Goal: Task Accomplishment & Management: Complete application form

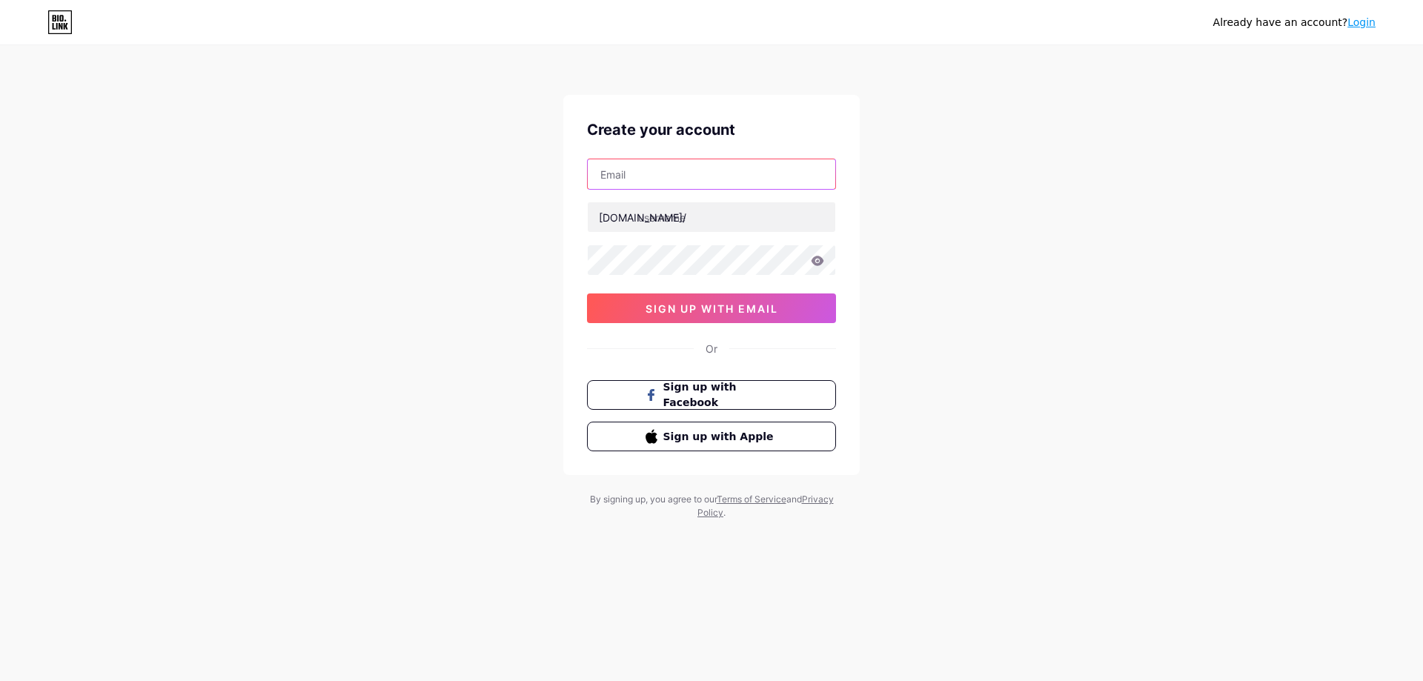
click at [657, 166] on input "text" at bounding box center [712, 174] width 248 height 30
click at [578, 394] on div "Create your account bio.link/ 0cAFcWeA5GiQ2n4xq1TptJSoGSzTuBw5gZyufD5-Tf-VPXwnx…" at bounding box center [711, 285] width 296 height 380
click at [689, 182] on input "text" at bounding box center [712, 174] width 248 height 30
type input "[EMAIL_ADDRESS][DOMAIN_NAME]"
click at [657, 217] on input "text" at bounding box center [712, 217] width 248 height 30
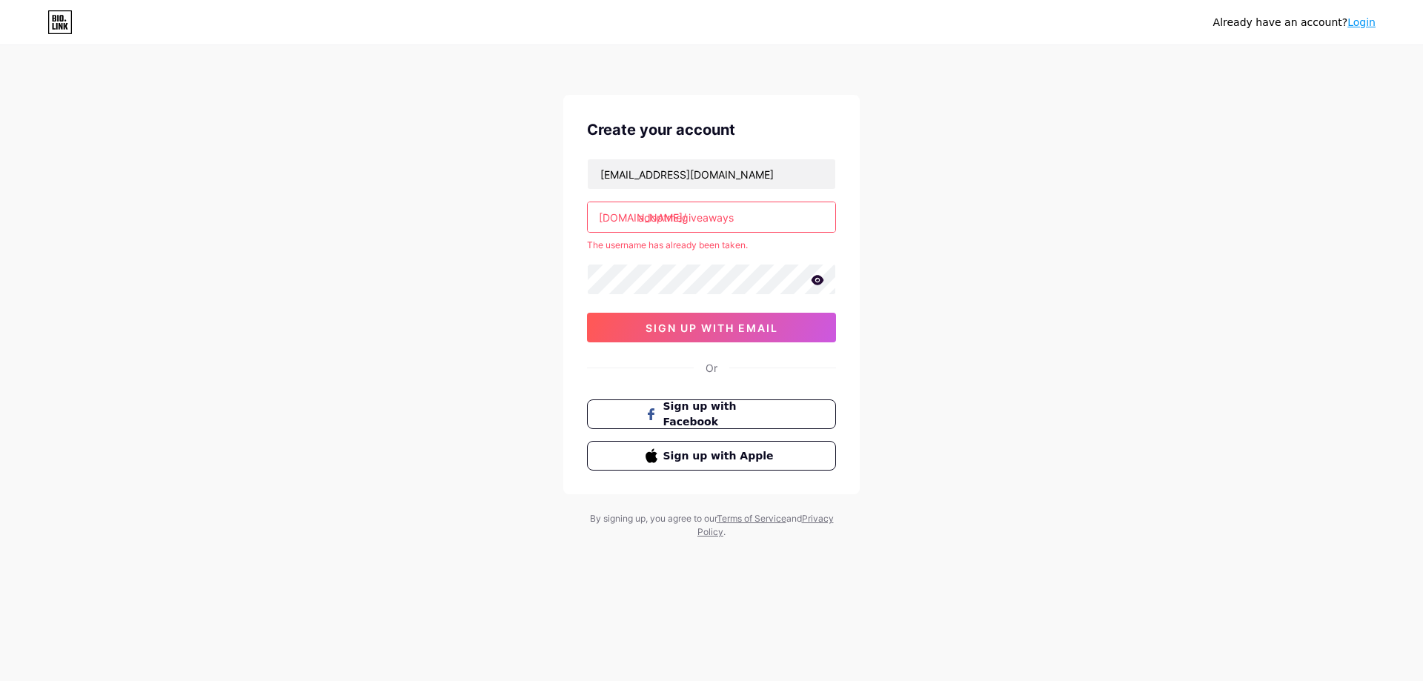
click at [744, 219] on input "adoptmegiveaways" at bounding box center [712, 217] width 248 height 30
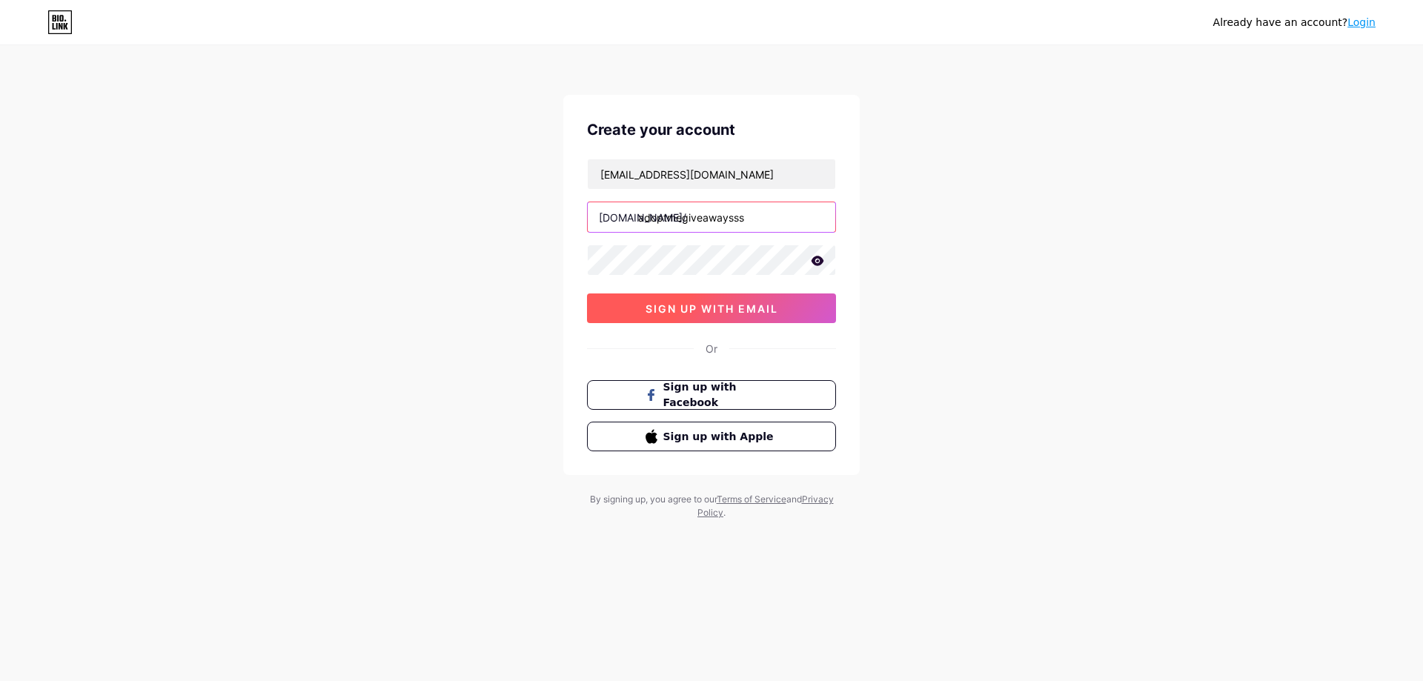
type input "adoptmegiveawaysss"
click at [750, 296] on button "sign up with email" at bounding box center [711, 309] width 249 height 30
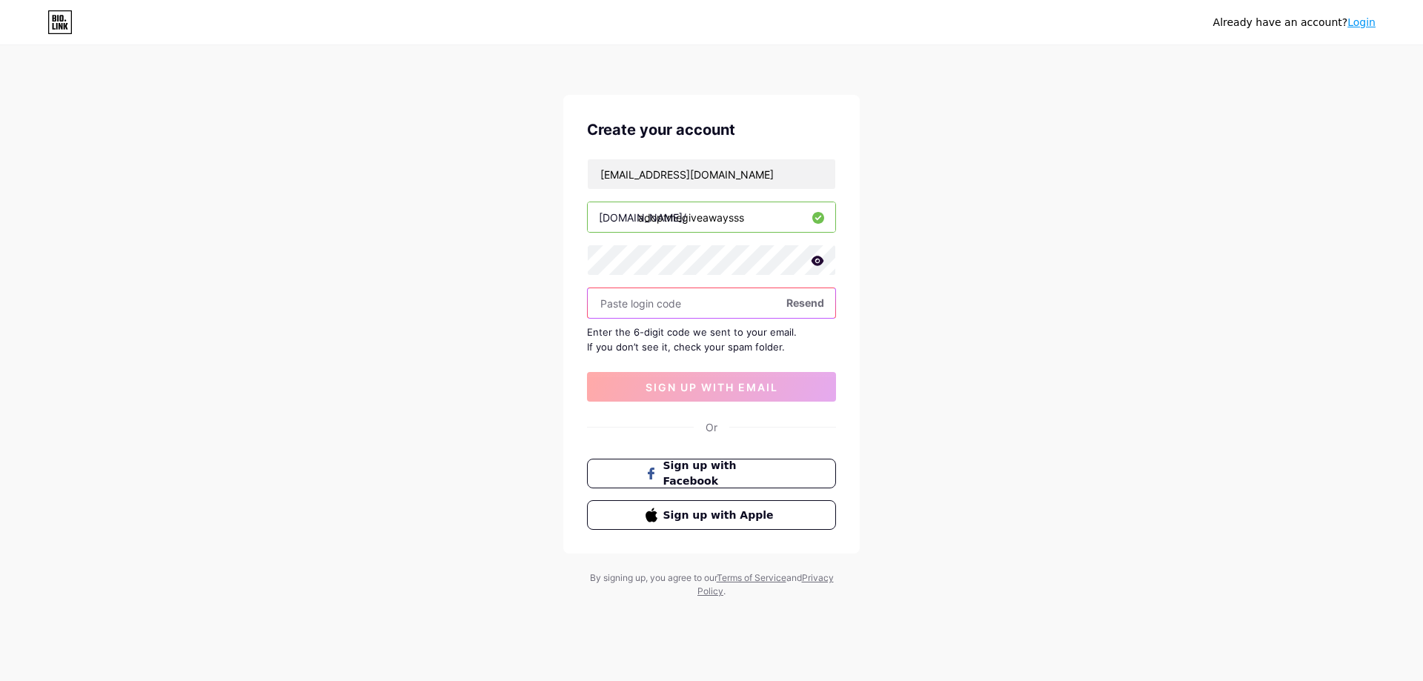
paste input "319619"
type input "319619"
click at [710, 385] on span "sign up with email" at bounding box center [712, 387] width 133 height 13
drag, startPoint x: 737, startPoint y: 368, endPoint x: 377, endPoint y: 311, distance: 363.9
click at [377, 311] on div "Already have an account? Login Create your account rayon15k@gmail.com bio.link/…" at bounding box center [711, 323] width 1423 height 646
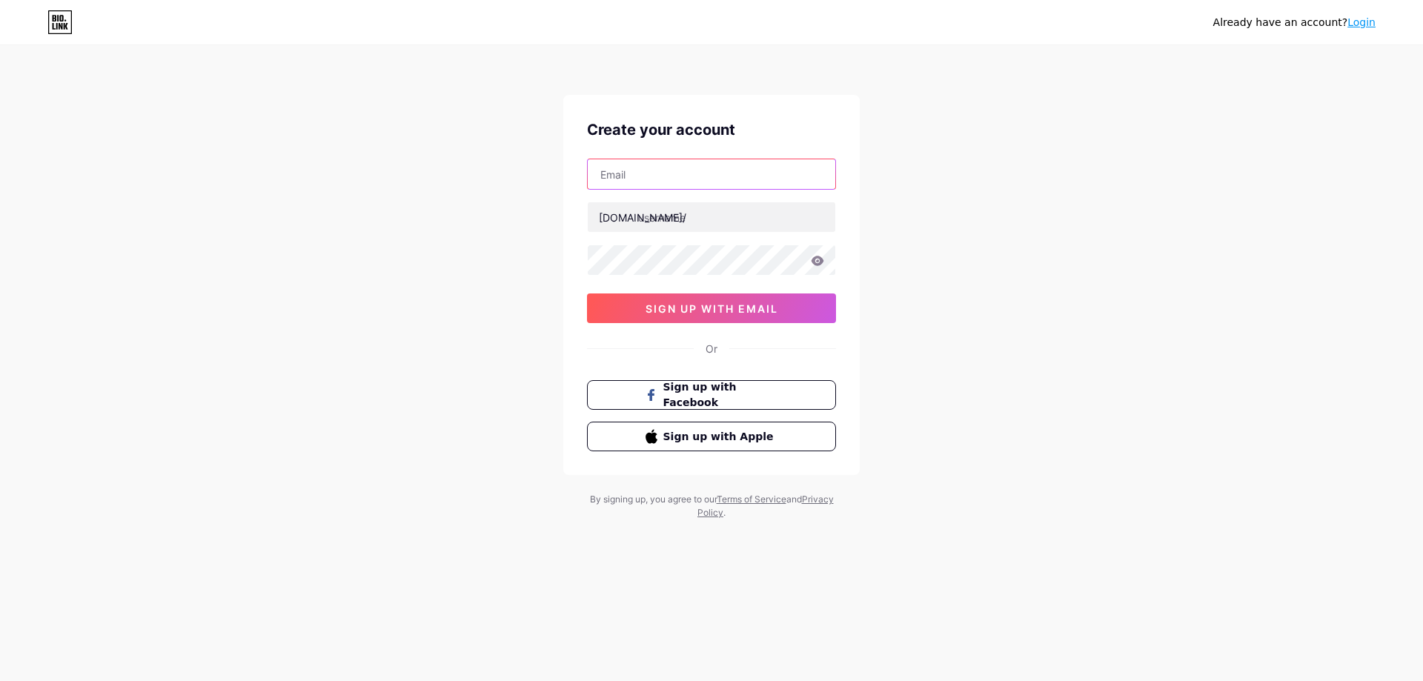
click at [713, 168] on input "text" at bounding box center [712, 174] width 248 height 30
type input "rayon15k@gmail.com"
click at [644, 223] on input "text" at bounding box center [707, 217] width 248 height 30
type input "adopptgi"
type input "adoptgiveawayssss"
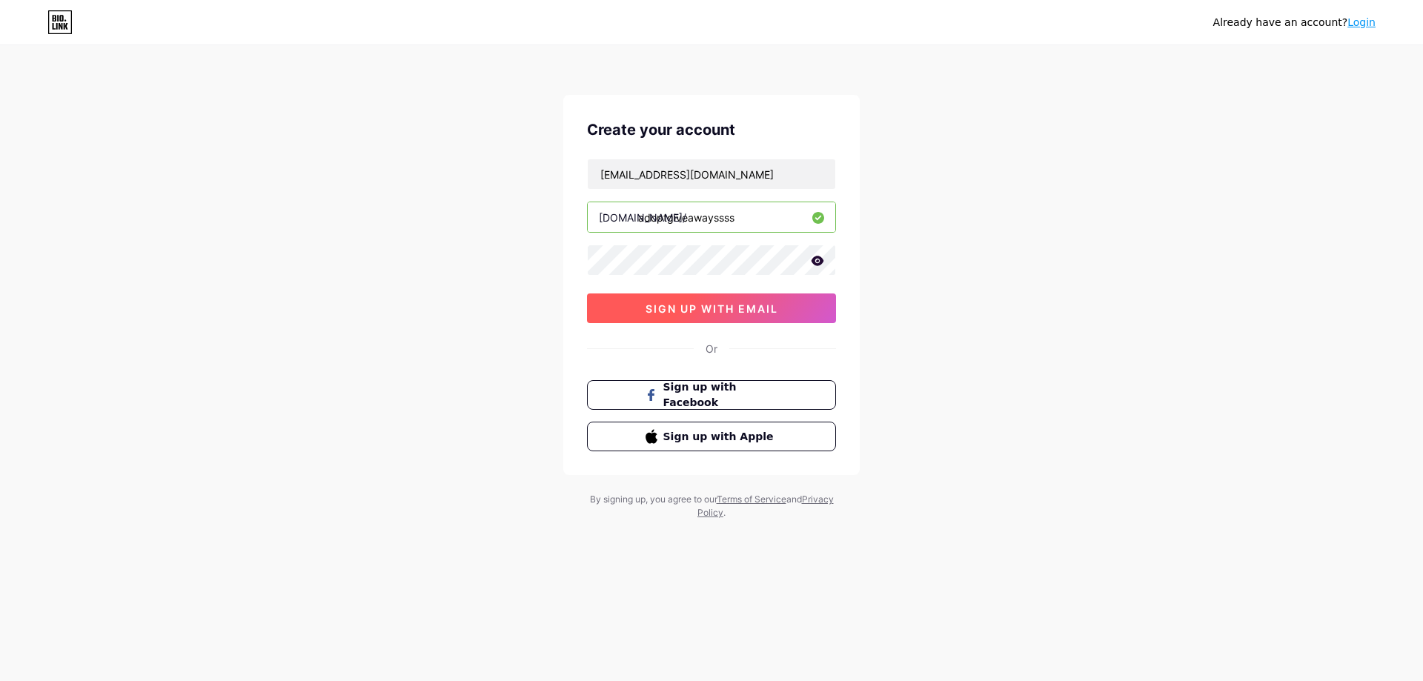
click at [729, 308] on span "sign up with email" at bounding box center [712, 308] width 133 height 13
click at [740, 279] on div "rayon15k@gmail.com bio.link/ adoptgiveawayssss sign up with email" at bounding box center [711, 241] width 249 height 165
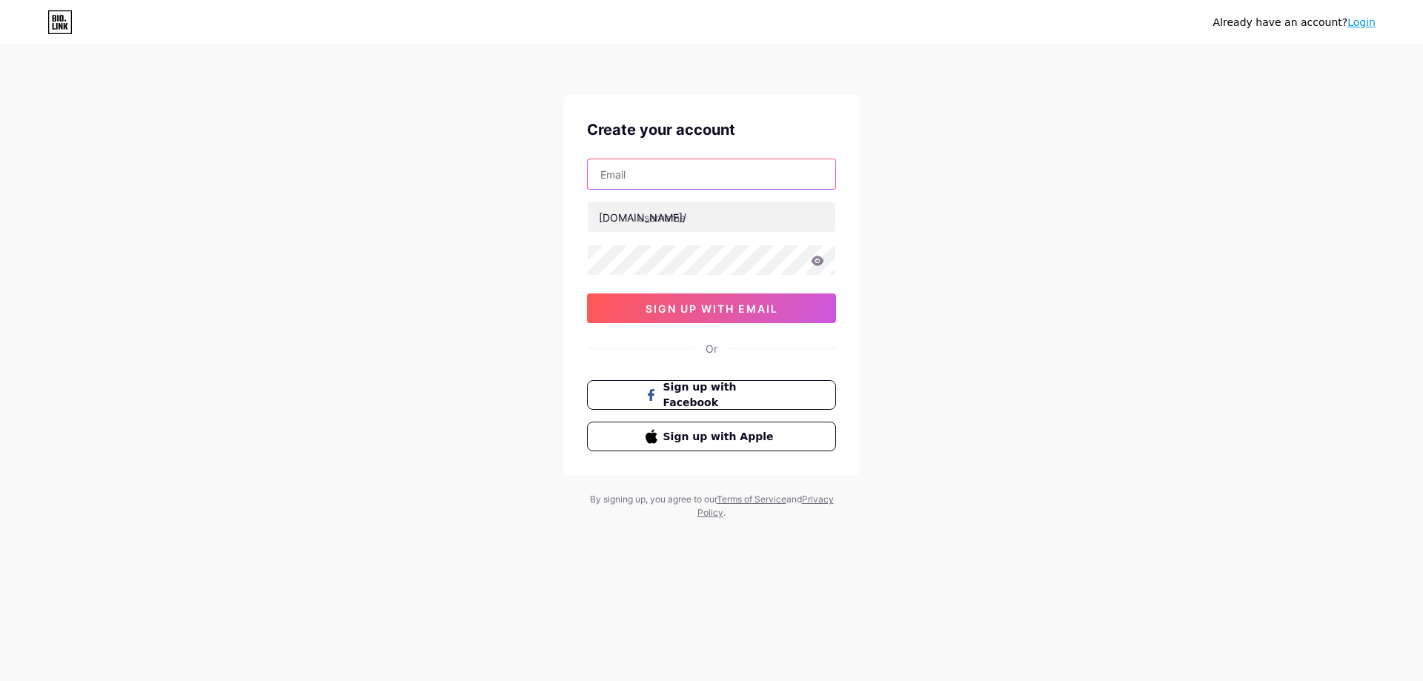
click at [749, 184] on input "text" at bounding box center [712, 174] width 248 height 30
drag, startPoint x: 559, startPoint y: 318, endPoint x: 561, endPoint y: 304, distance: 14.3
click at [561, 304] on div "Already have an account? Login Create your account bio.link/ sign up with email…" at bounding box center [711, 283] width 1423 height 567
click at [676, 183] on input "text" at bounding box center [712, 174] width 248 height 30
click at [688, 181] on input "text" at bounding box center [712, 174] width 248 height 30
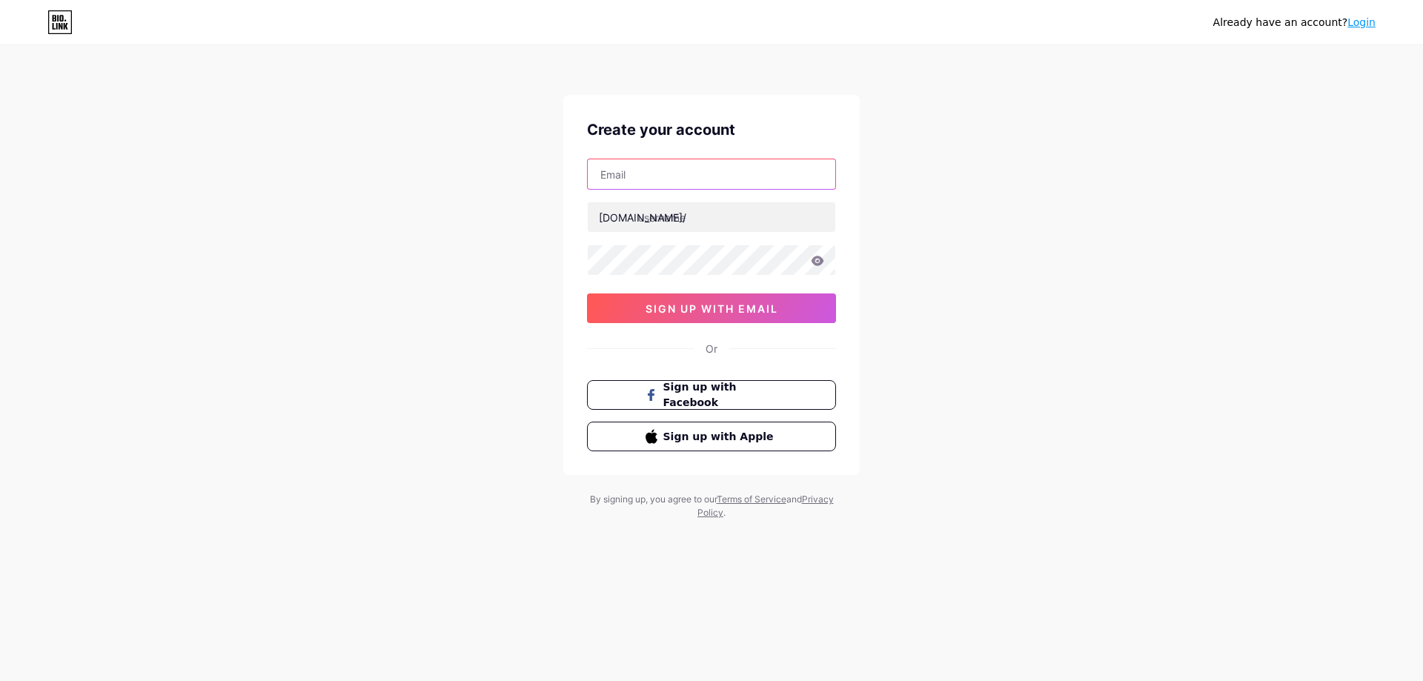
type input "[EMAIL_ADDRESS][DOMAIN_NAME]"
click at [696, 223] on input "text" at bounding box center [712, 217] width 248 height 30
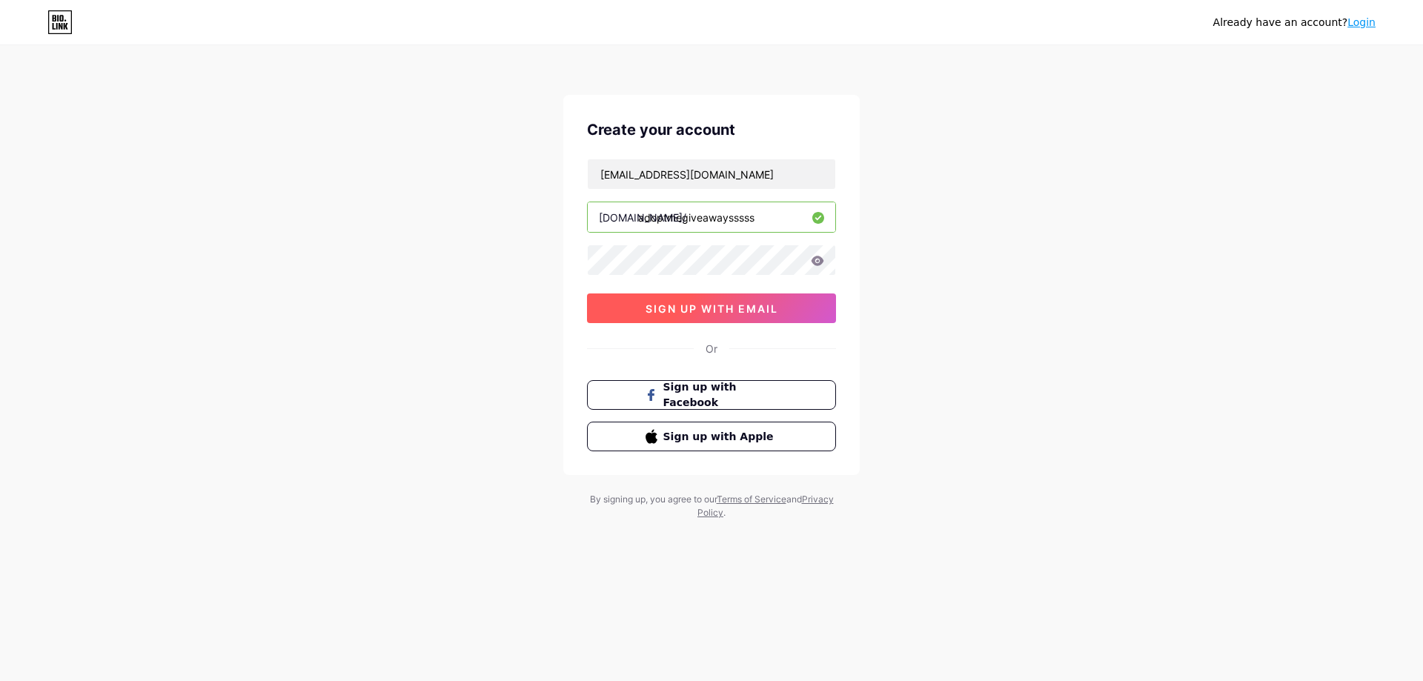
click at [694, 304] on span "sign up with email" at bounding box center [712, 308] width 133 height 13
click at [768, 214] on input "adoptmegiveawaysssss" at bounding box center [712, 217] width 248 height 30
type input "adoptmegiveawayssss"
click at [818, 265] on icon at bounding box center [818, 261] width 13 height 10
click at [809, 257] on icon at bounding box center [816, 261] width 15 height 15
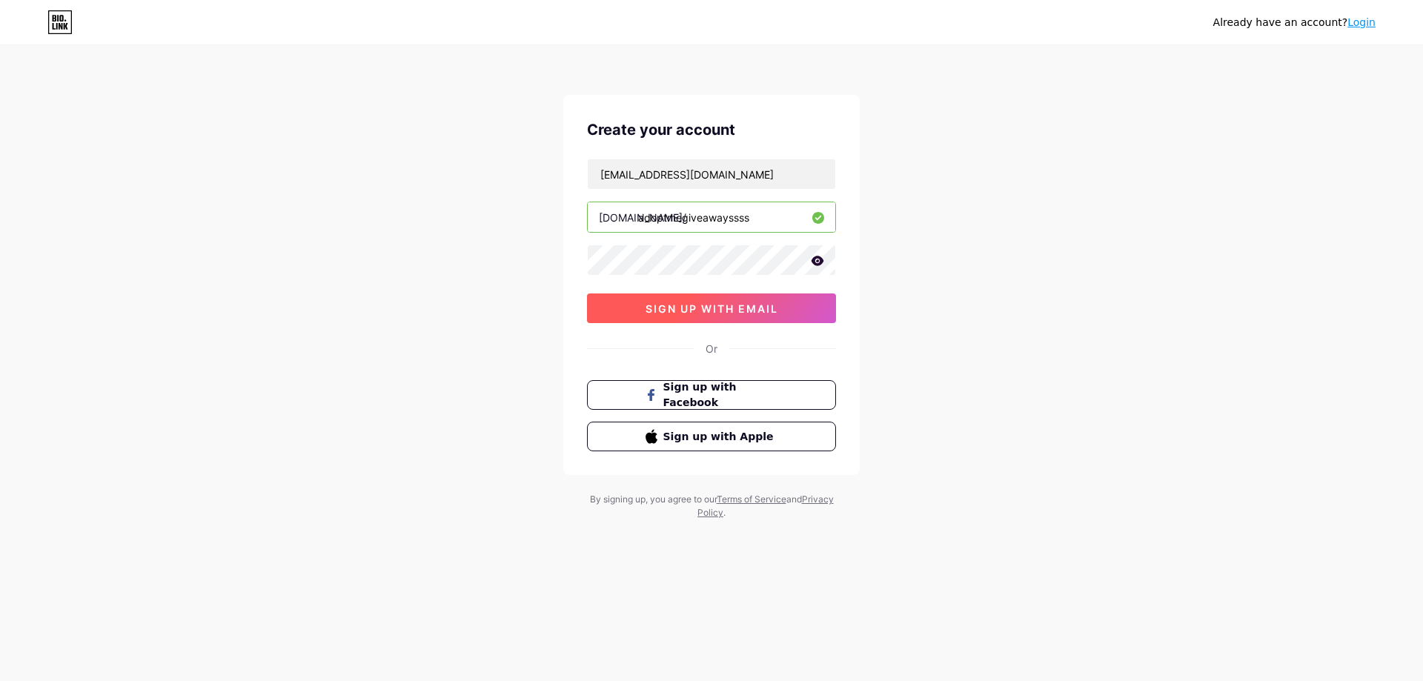
click at [742, 310] on span "sign up with email" at bounding box center [712, 308] width 133 height 13
click at [694, 445] on button "Sign up with Apple" at bounding box center [711, 437] width 253 height 30
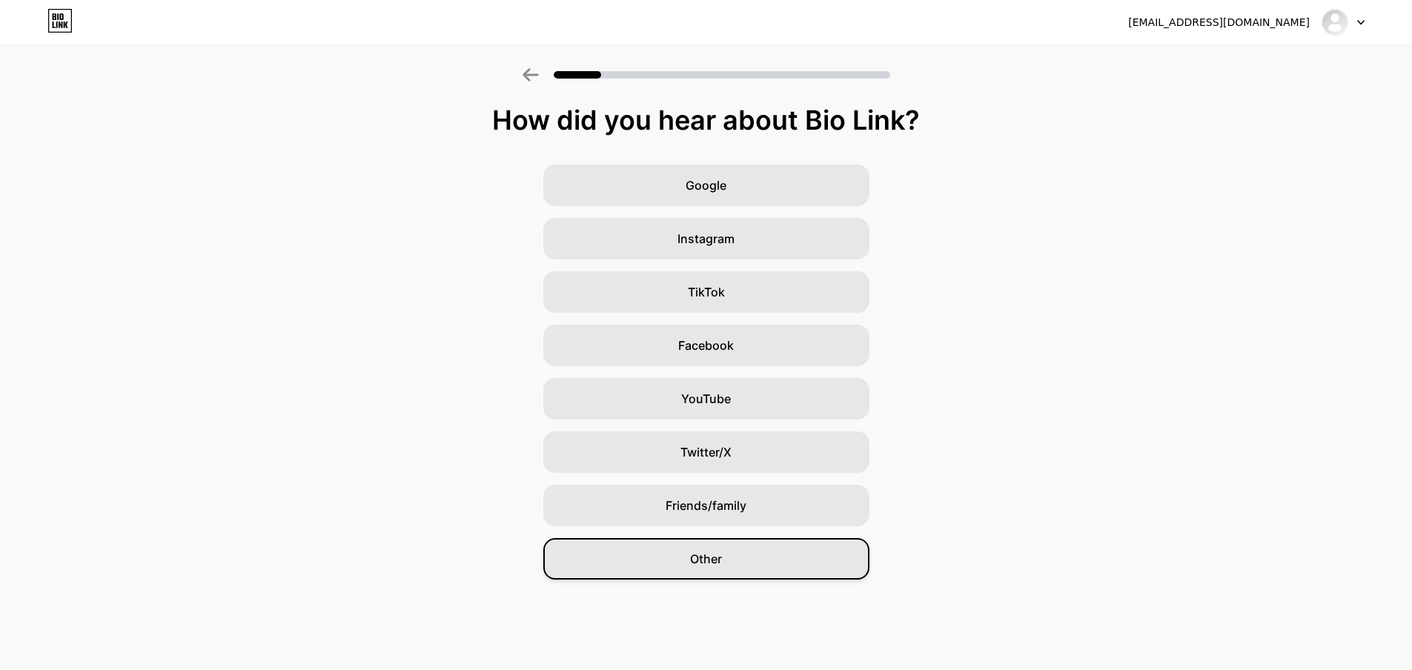
click at [729, 563] on div "Other" at bounding box center [706, 559] width 326 height 42
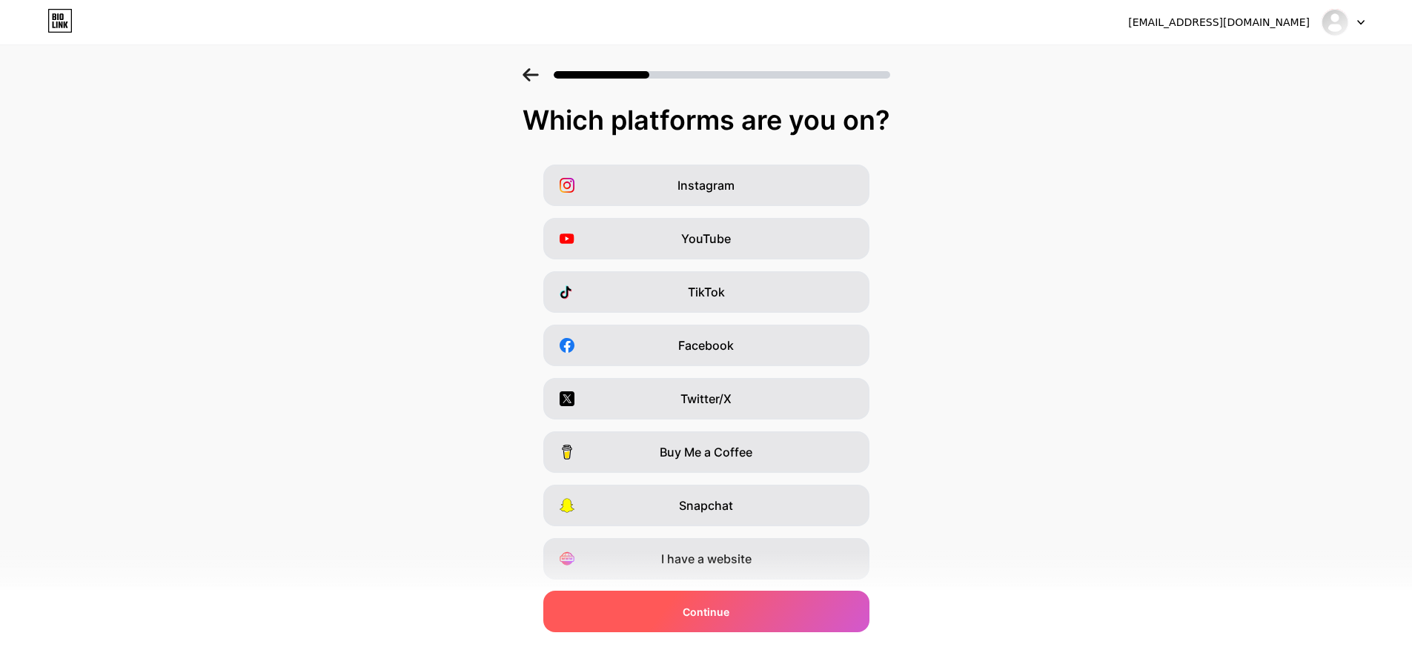
click at [774, 603] on div "Continue" at bounding box center [706, 612] width 326 height 42
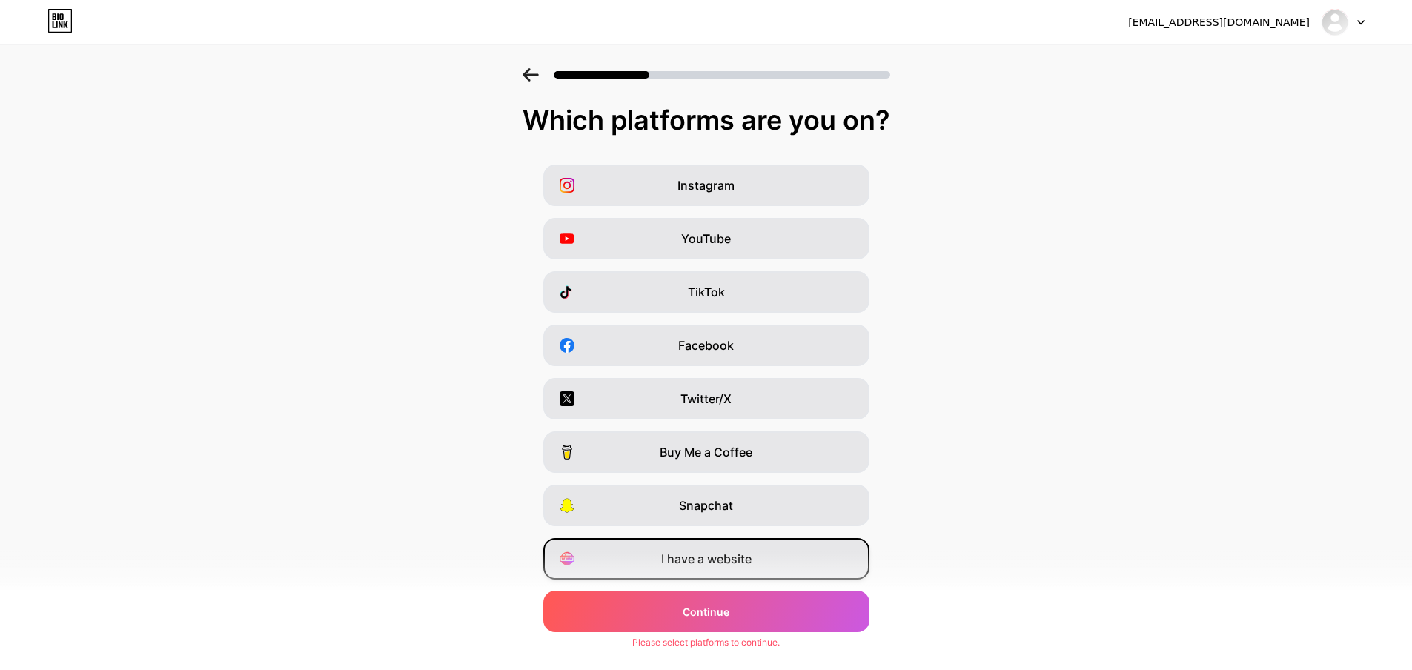
click at [763, 562] on div "I have a website" at bounding box center [706, 559] width 326 height 42
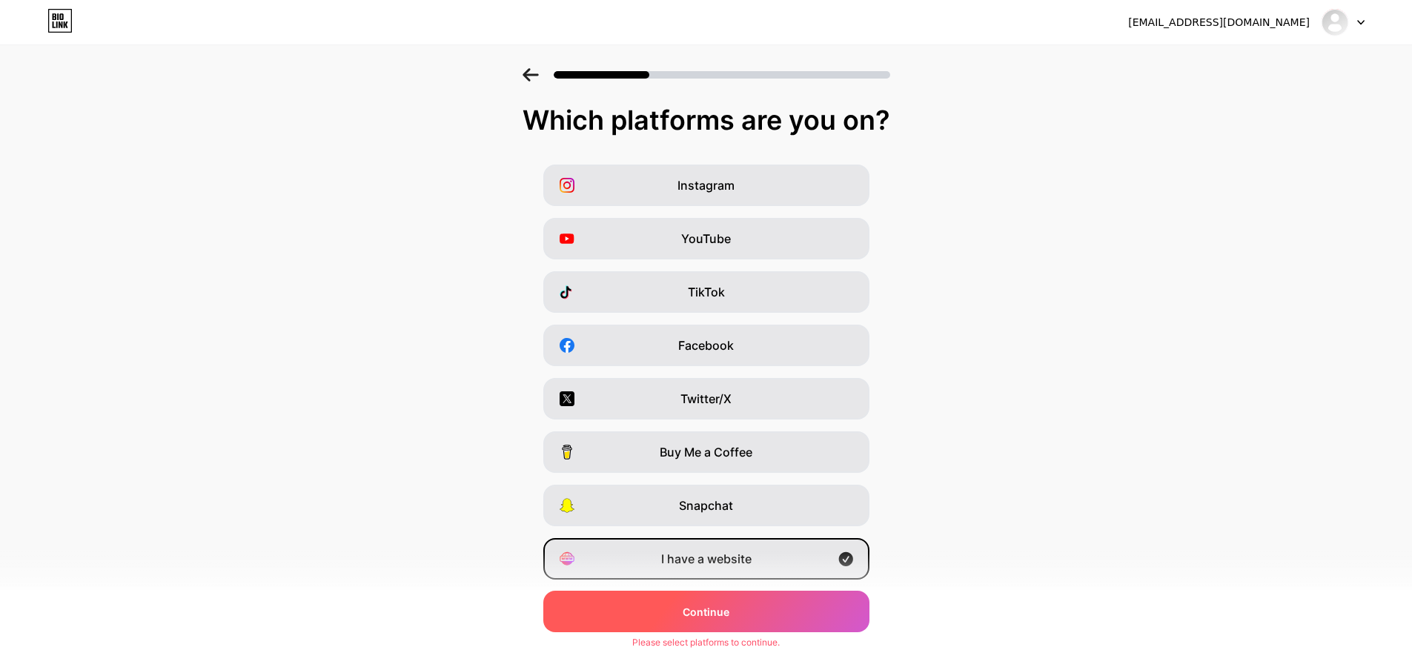
click at [755, 601] on div "Continue" at bounding box center [706, 612] width 326 height 42
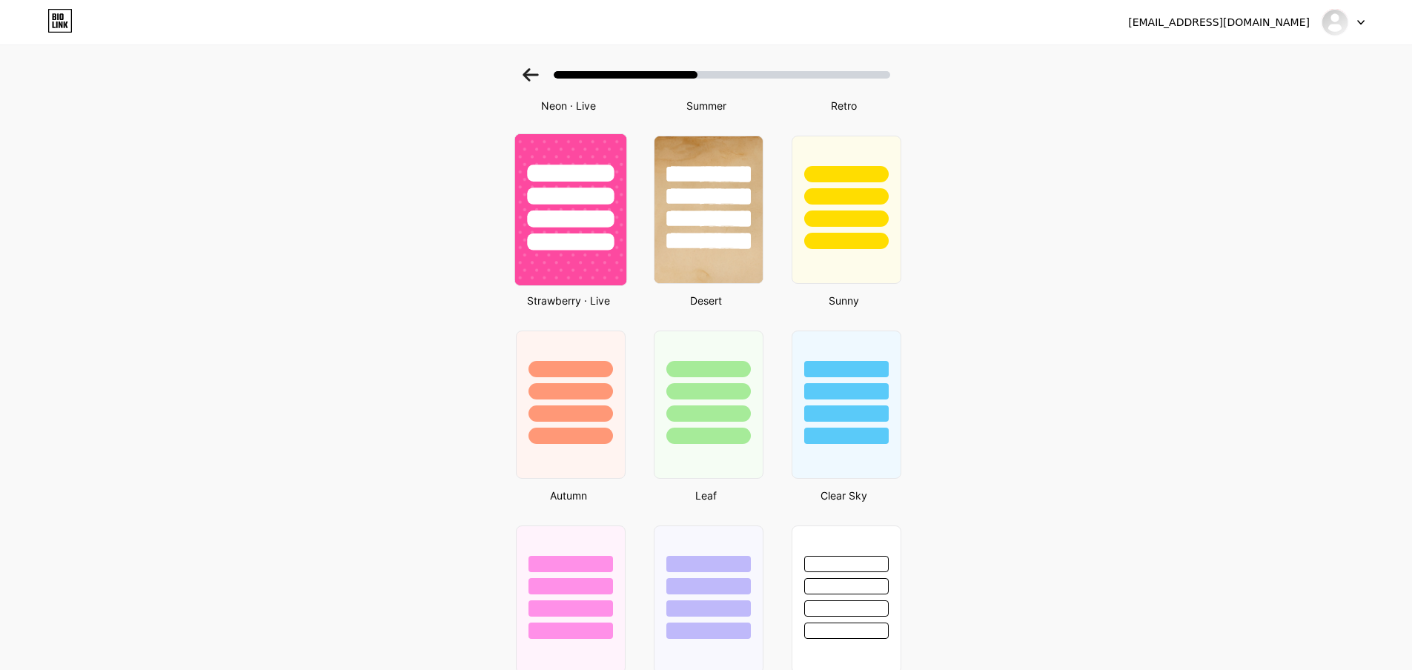
scroll to position [1038, 0]
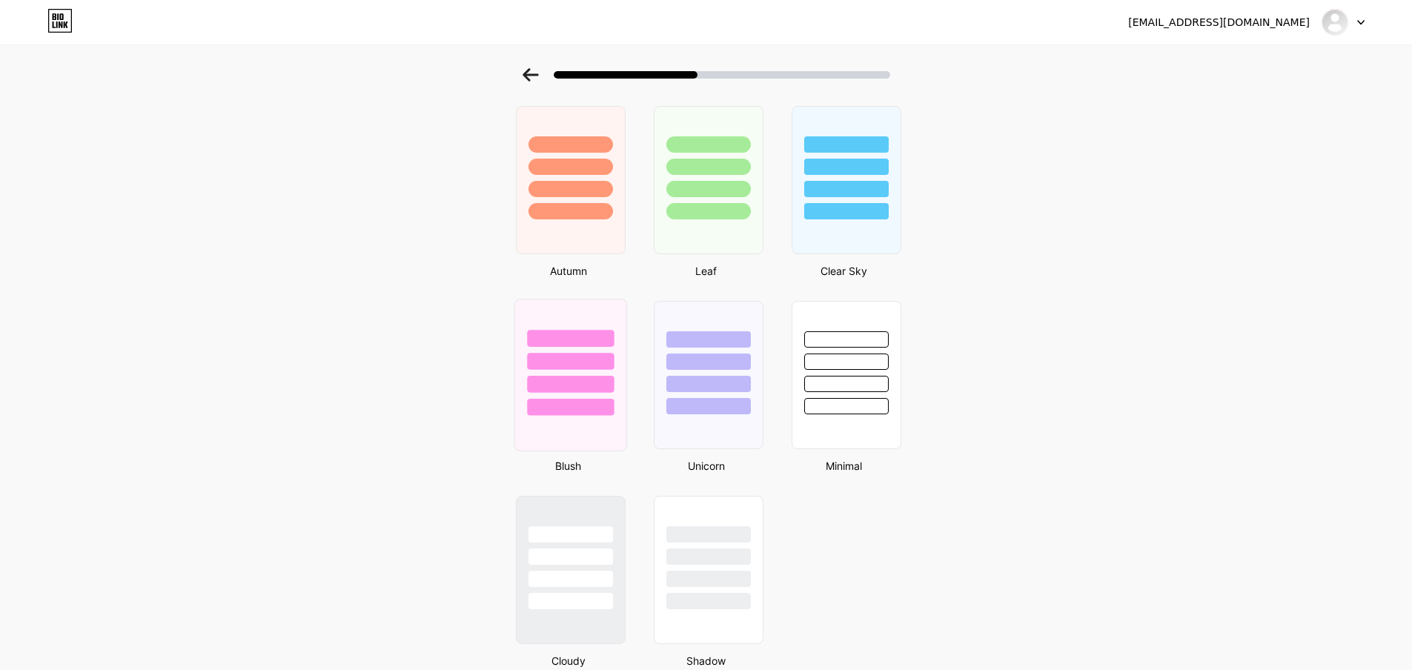
click at [621, 347] on div at bounding box center [569, 357] width 111 height 116
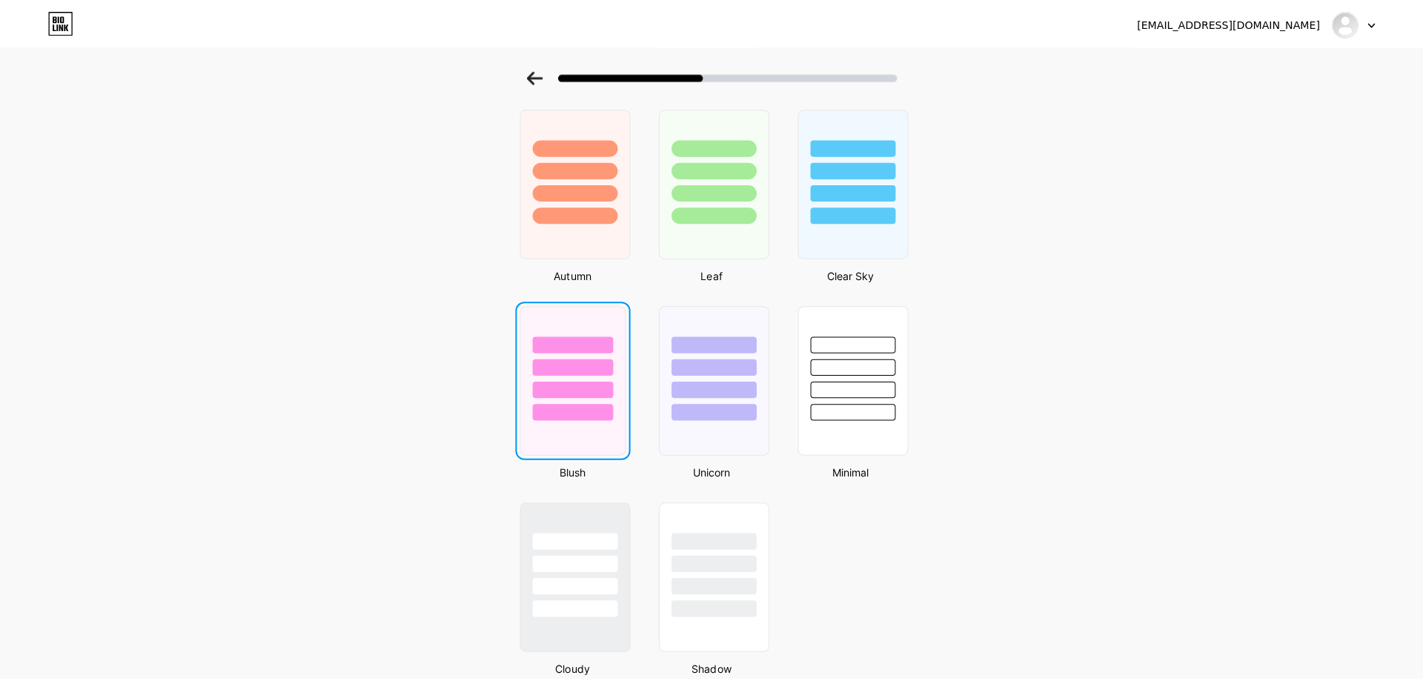
scroll to position [0, 0]
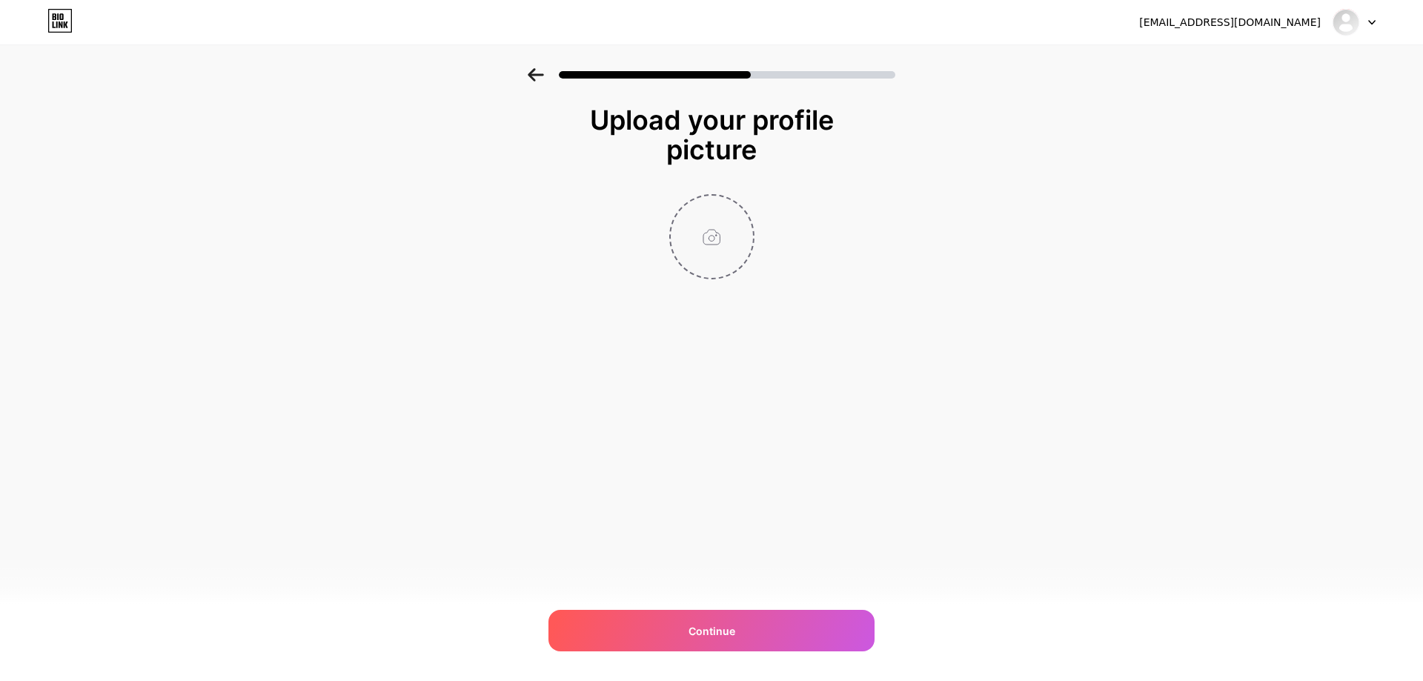
click at [694, 244] on input "file" at bounding box center [712, 237] width 82 height 82
type input "C:\fakepath\preppy girll.jpg"
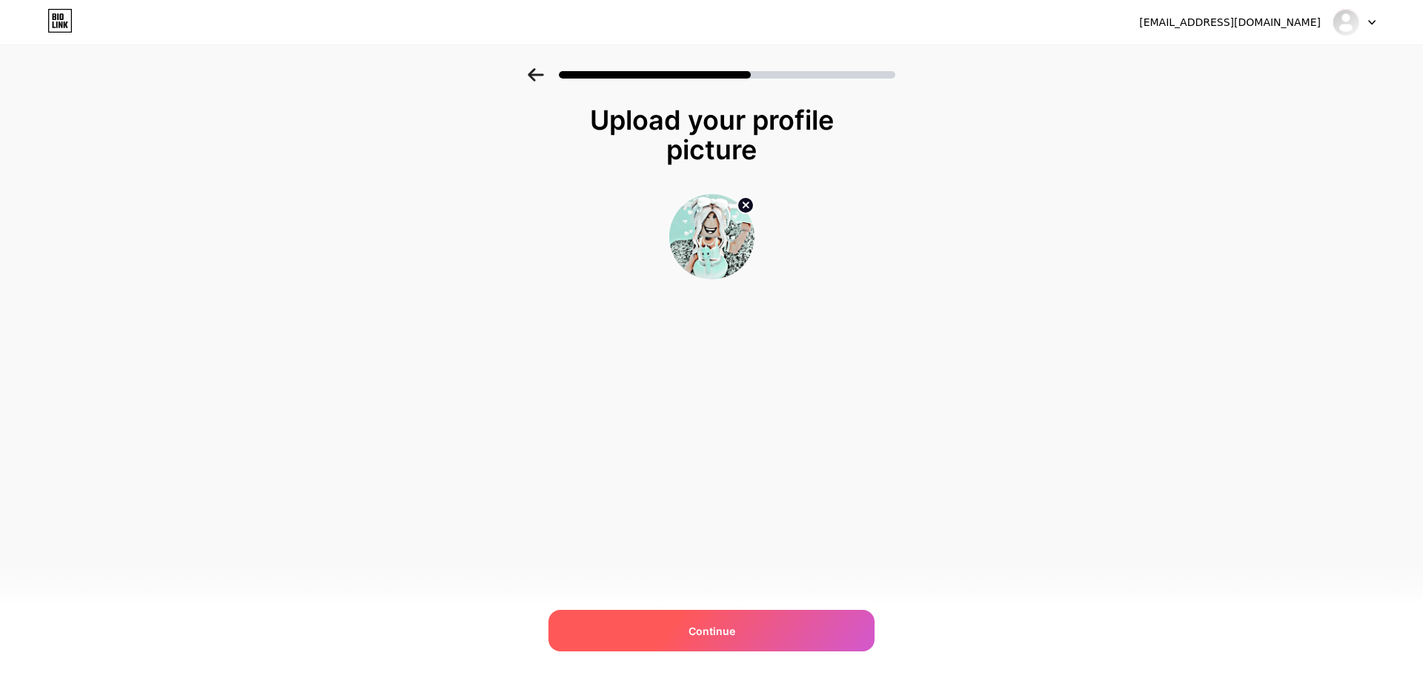
click at [744, 637] on div "Continue" at bounding box center [712, 631] width 326 height 42
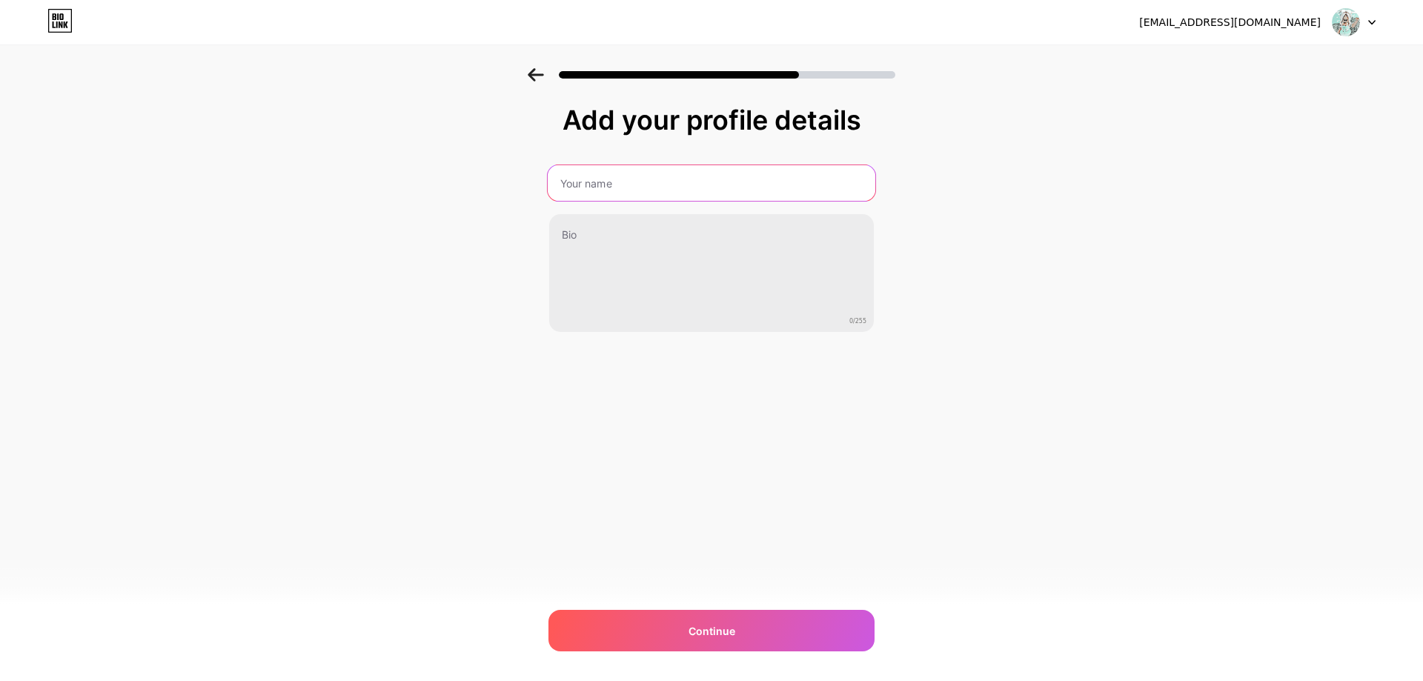
click at [709, 199] on input "text" at bounding box center [712, 183] width 328 height 36
type input "adoptmegiveaways"
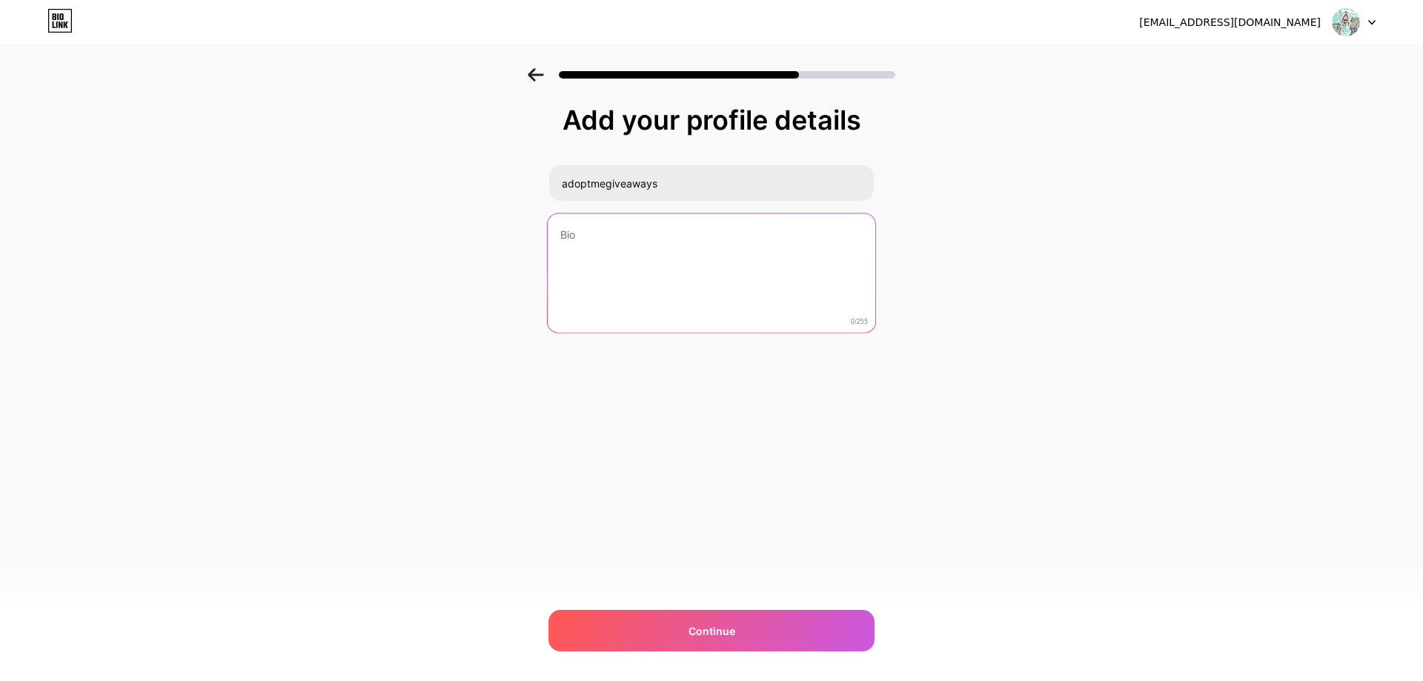
click at [701, 242] on textarea at bounding box center [712, 273] width 328 height 121
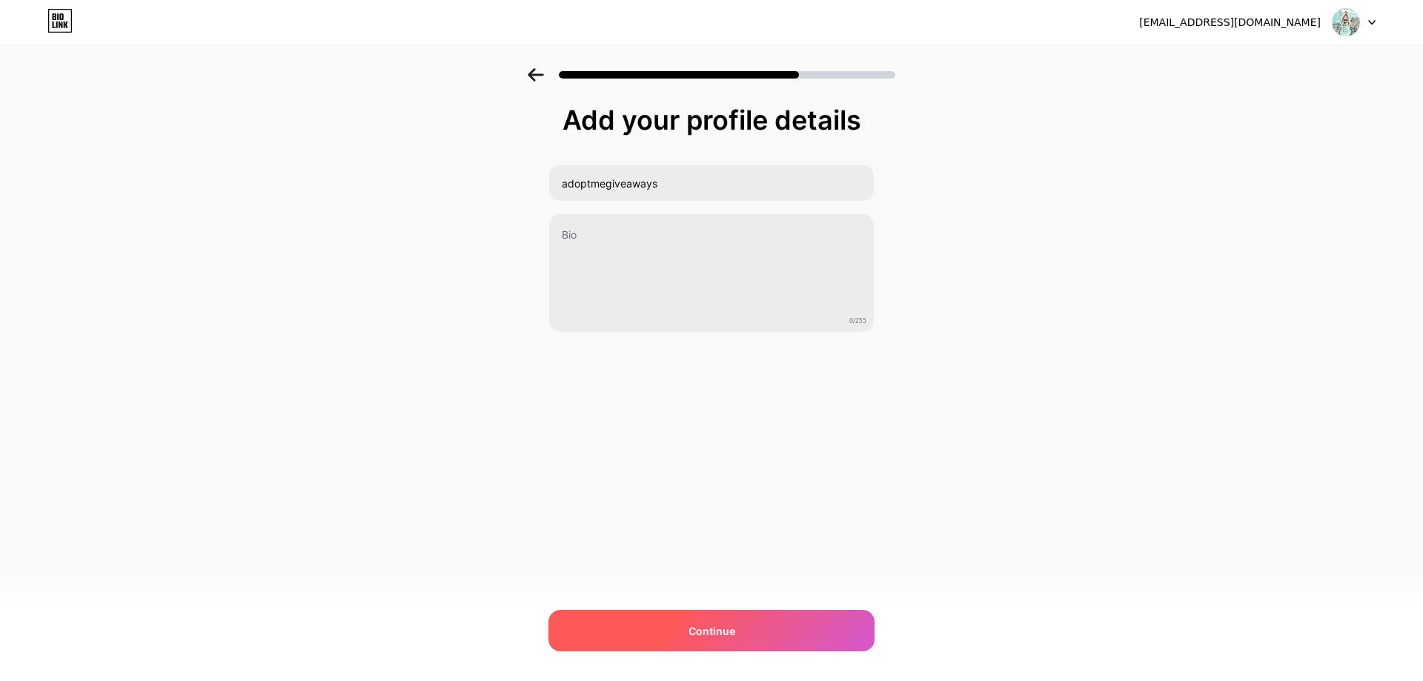
click at [678, 637] on div "Continue" at bounding box center [712, 631] width 326 height 42
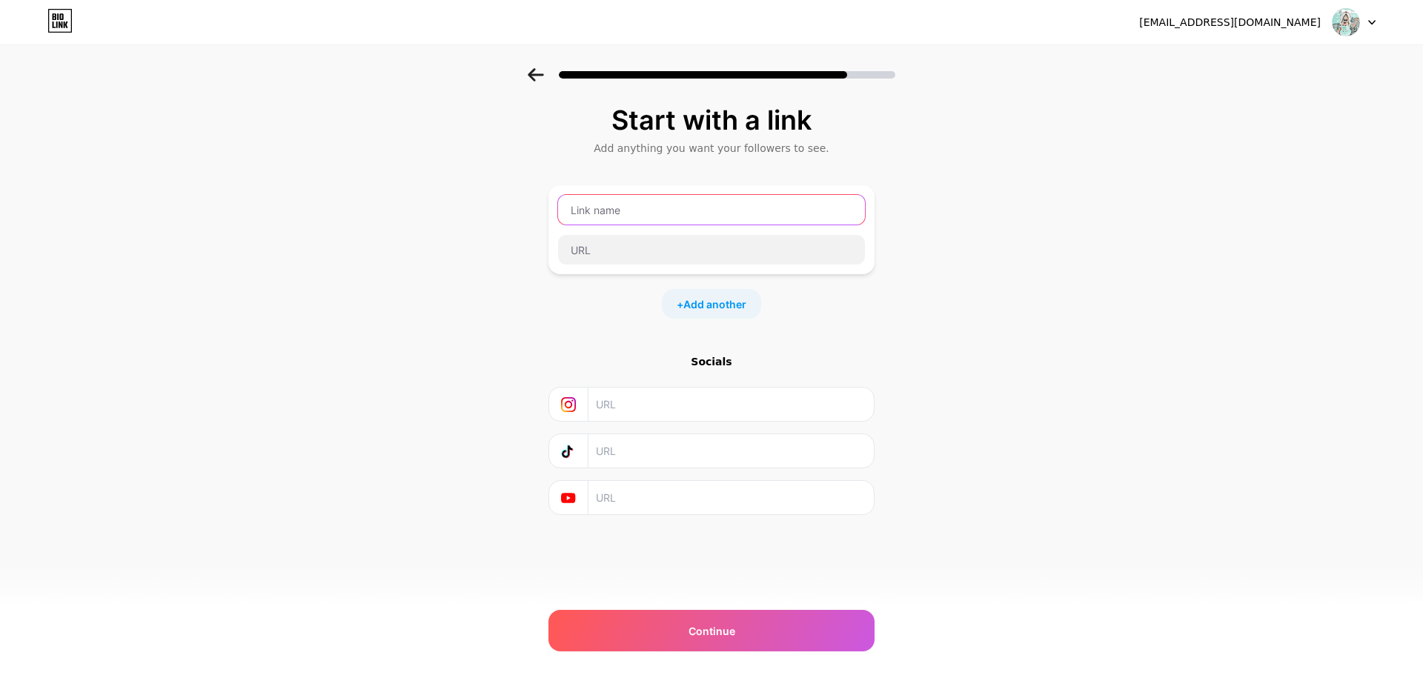
click at [605, 215] on input "text" at bounding box center [711, 210] width 307 height 30
click at [633, 208] on input "privateserver" at bounding box center [711, 210] width 307 height 30
click at [652, 208] on input "privateserver" at bounding box center [711, 210] width 307 height 30
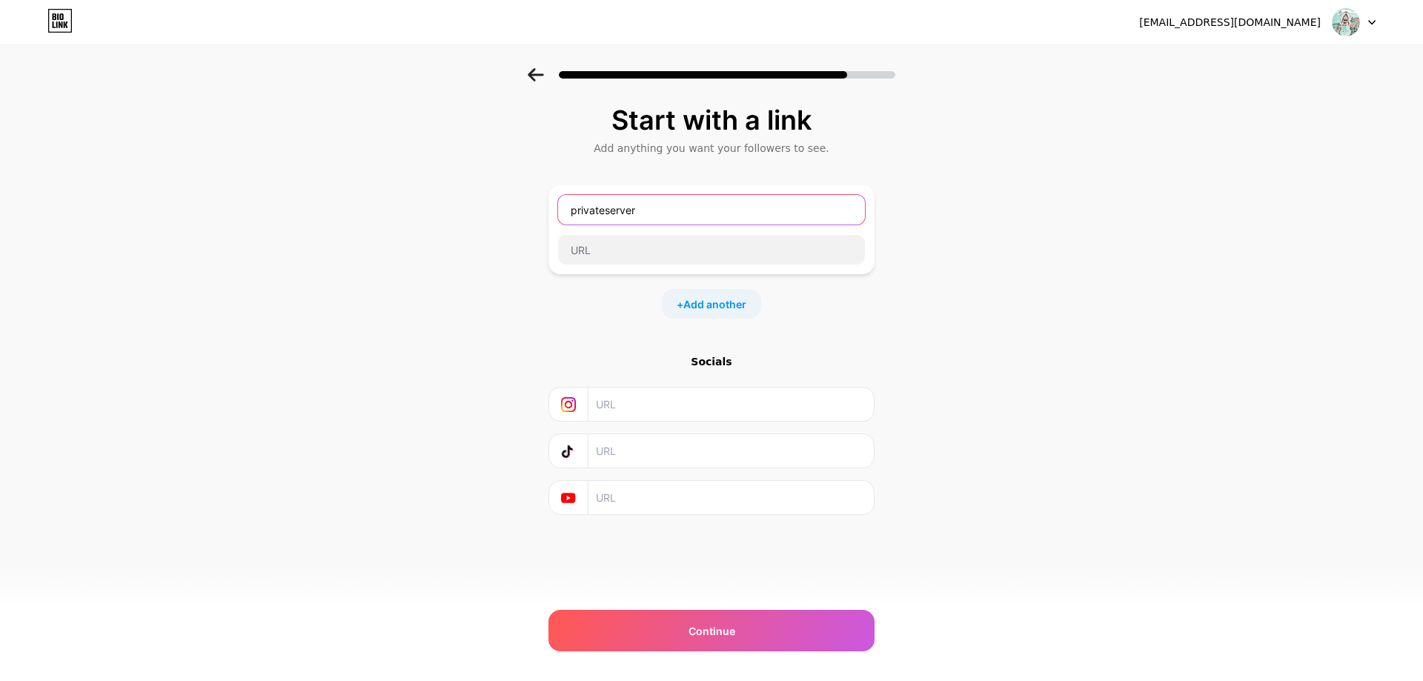
click at [649, 209] on input "privateserver" at bounding box center [711, 210] width 307 height 30
type input "privateserver!"
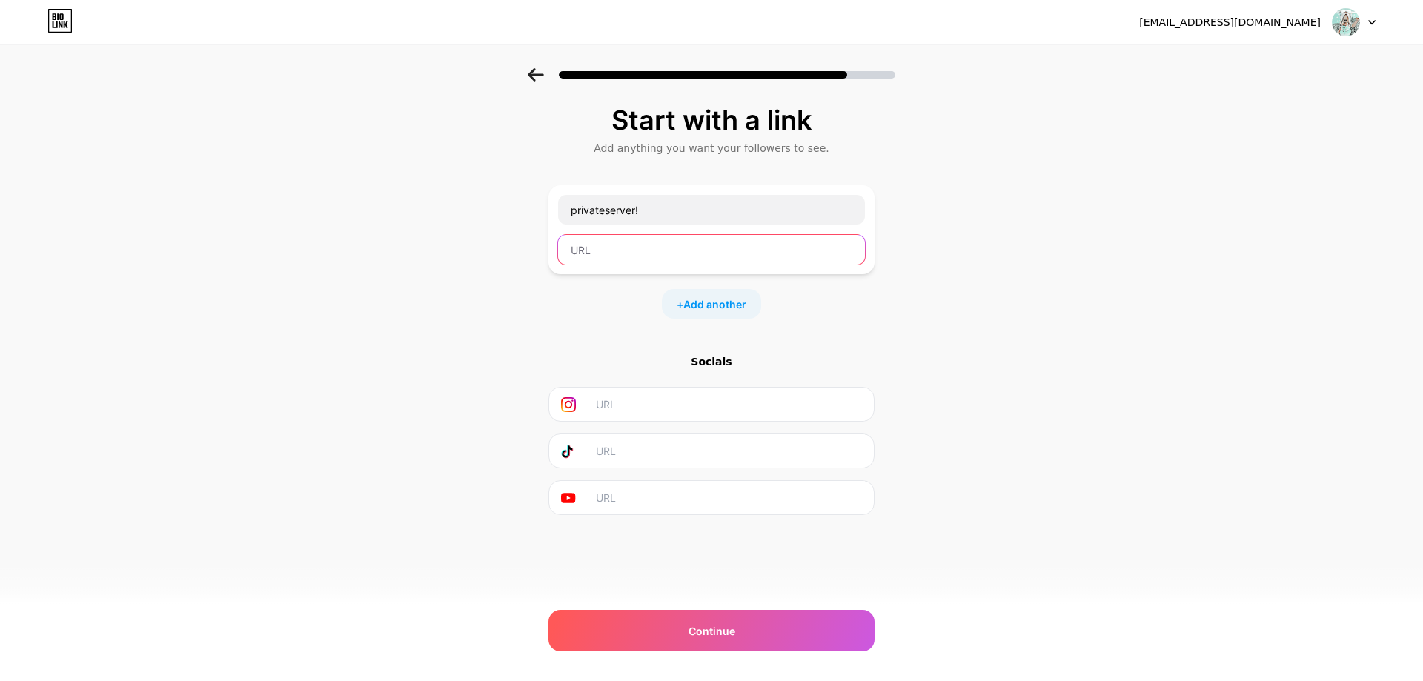
click at [711, 263] on input "text" at bounding box center [711, 250] width 307 height 30
paste input "https://roblox.com.ge/users/528811231/profile"
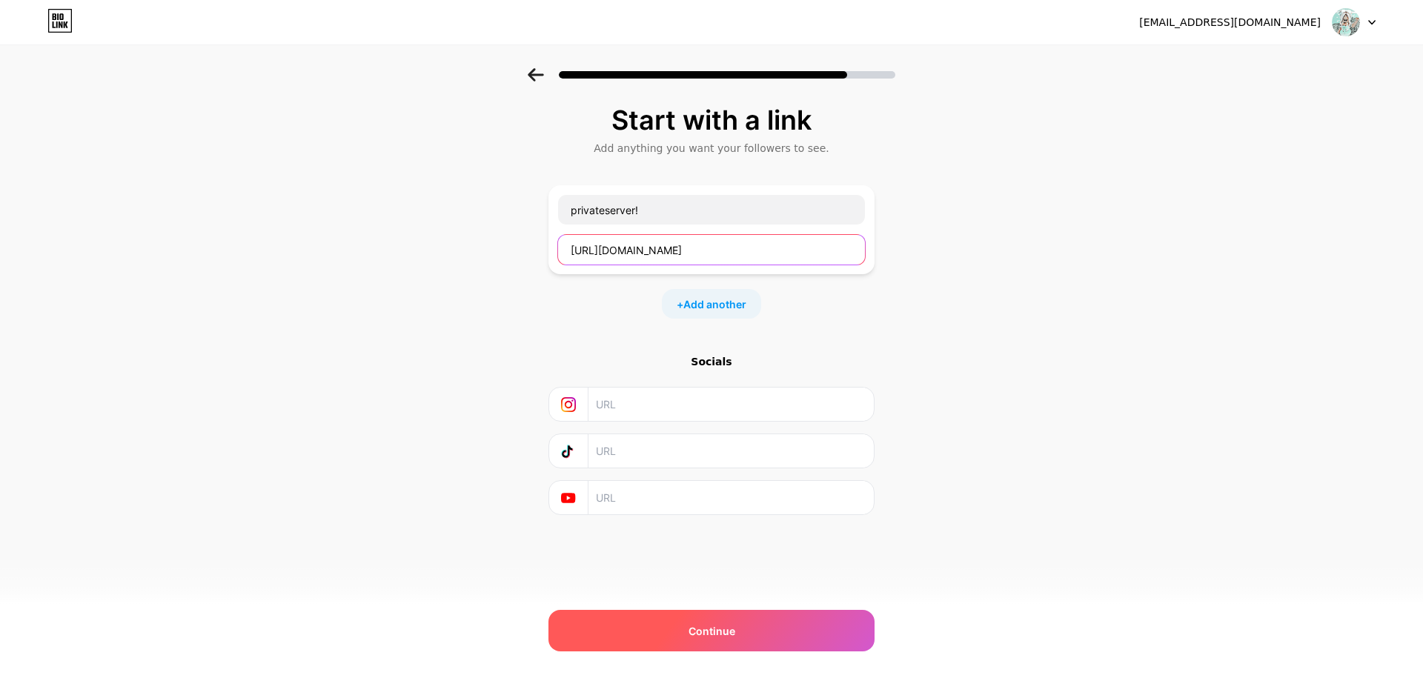
type input "https://roblox.com.ge/users/528811231/profile"
click at [673, 629] on div "Continue" at bounding box center [712, 631] width 326 height 42
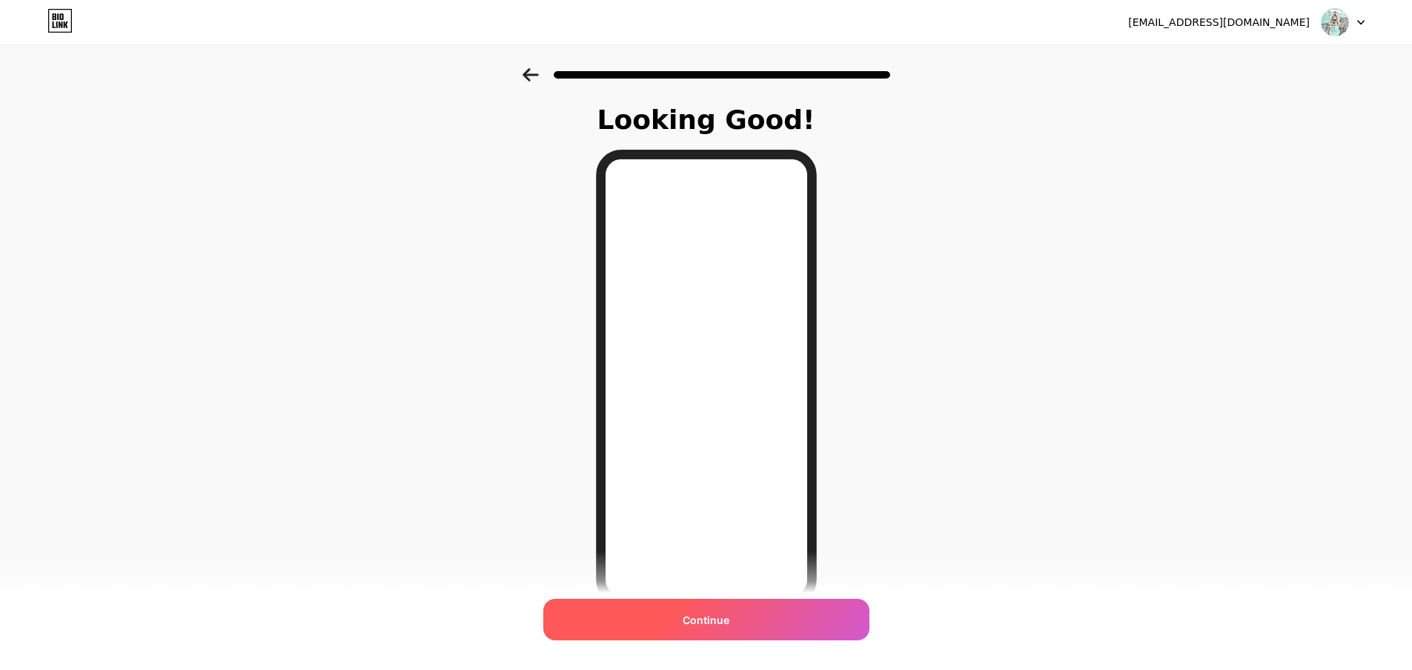
click at [763, 612] on div "Continue" at bounding box center [706, 620] width 326 height 42
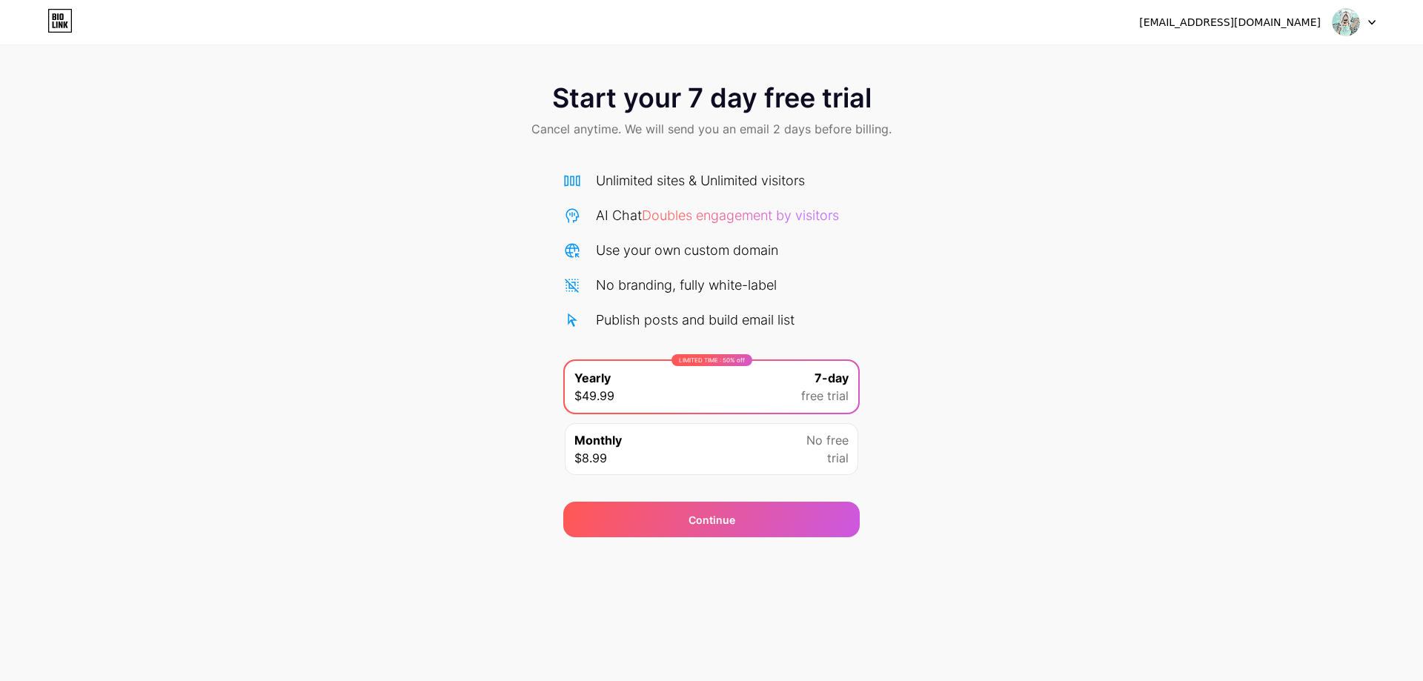
click at [67, 16] on icon at bounding box center [59, 21] width 25 height 24
click at [64, 20] on icon at bounding box center [59, 21] width 25 height 24
click at [1207, 23] on div "[EMAIL_ADDRESS][DOMAIN_NAME]" at bounding box center [1230, 23] width 182 height 16
click at [1354, 18] on img at bounding box center [1346, 22] width 28 height 28
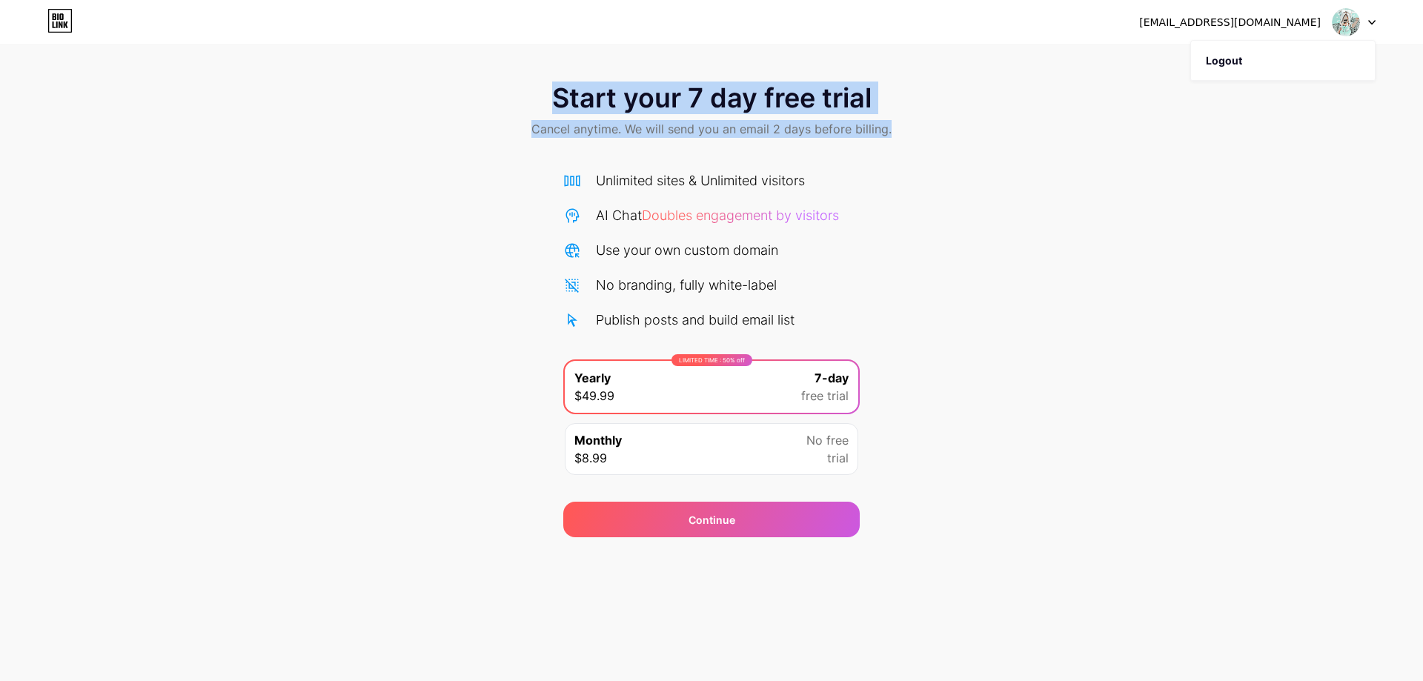
drag, startPoint x: 1296, startPoint y: 62, endPoint x: 992, endPoint y: 62, distance: 303.9
click at [1001, 61] on div "xwrx2xwr7p@privaterelay.appleid.com Logout Link Copied Start your 7 day free tr…" at bounding box center [711, 268] width 1423 height 537
click at [990, 62] on div "Start your 7 day free trial Cancel anytime. We will send you an email 2 days be…" at bounding box center [711, 268] width 1423 height 537
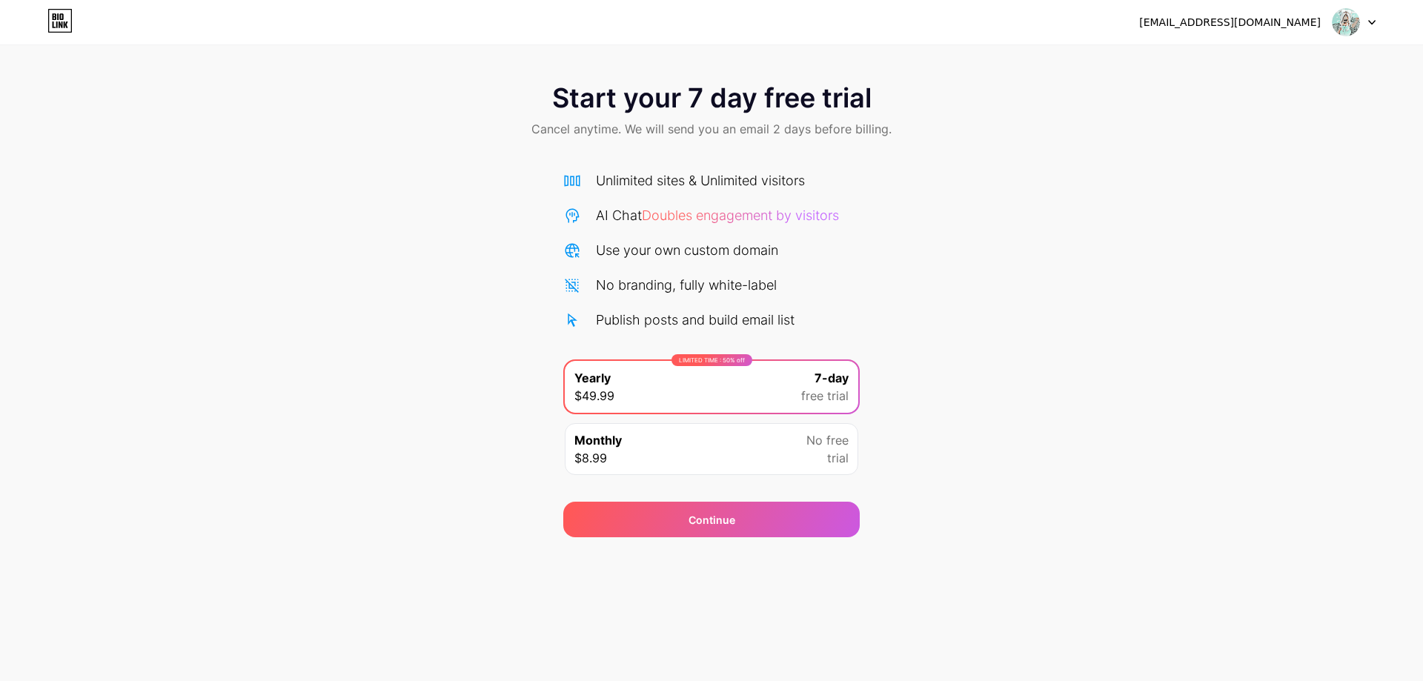
drag, startPoint x: 551, startPoint y: 238, endPoint x: 526, endPoint y: 3, distance: 236.3
